Goal: Task Accomplishment & Management: Complete application form

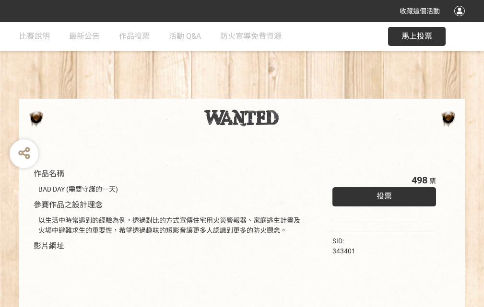
click at [461, 20] on div "收藏這個活動" at bounding box center [242, 11] width 484 height 22
click at [300, 94] on div "作品名稱 BAD DAY (需要守護的一天) 參賽作品之設計理念 以生活中時常遇到的經驗為例，透過對比的方式宣傳住宅用火災警報器、家庭逃生計畫及火場中避難求生…" at bounding box center [242, 223] width 484 height 403
click at [382, 194] on span "投票" at bounding box center [383, 196] width 15 height 9
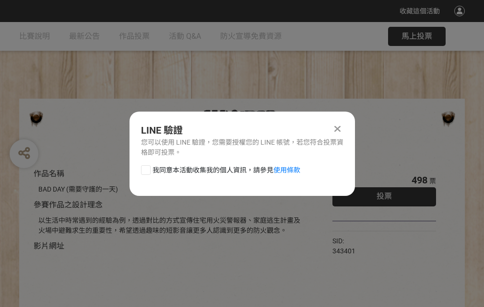
click at [145, 168] on div at bounding box center [146, 170] width 10 height 10
checkbox input "true"
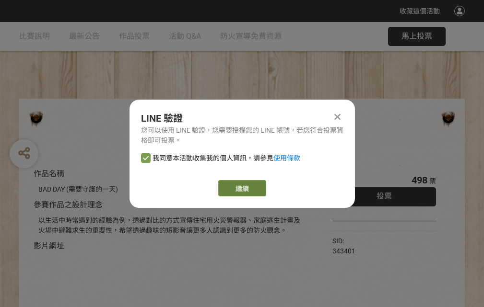
click at [241, 188] on link "繼續" at bounding box center [242, 188] width 48 height 16
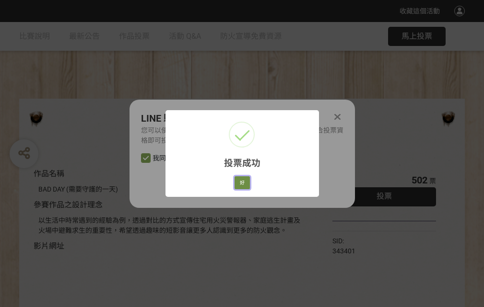
click at [239, 181] on button "好" at bounding box center [241, 182] width 15 height 13
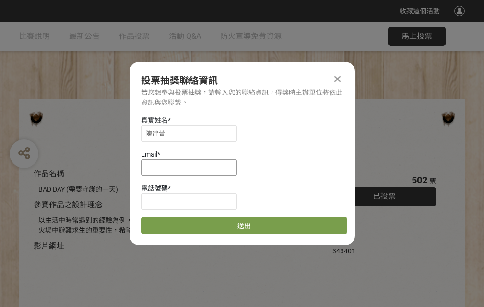
click at [192, 167] on input at bounding box center [189, 168] width 96 height 16
type input "[EMAIL_ADDRESS][DOMAIN_NAME]"
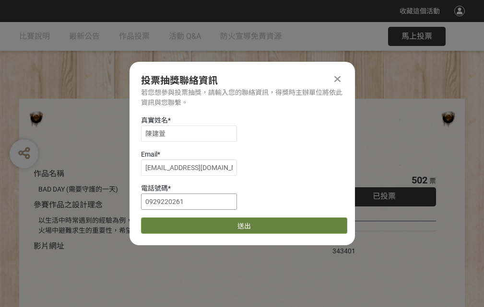
type input "0929220261"
click at [168, 222] on button "送出" at bounding box center [244, 226] width 206 height 16
